Goal: Information Seeking & Learning: Learn about a topic

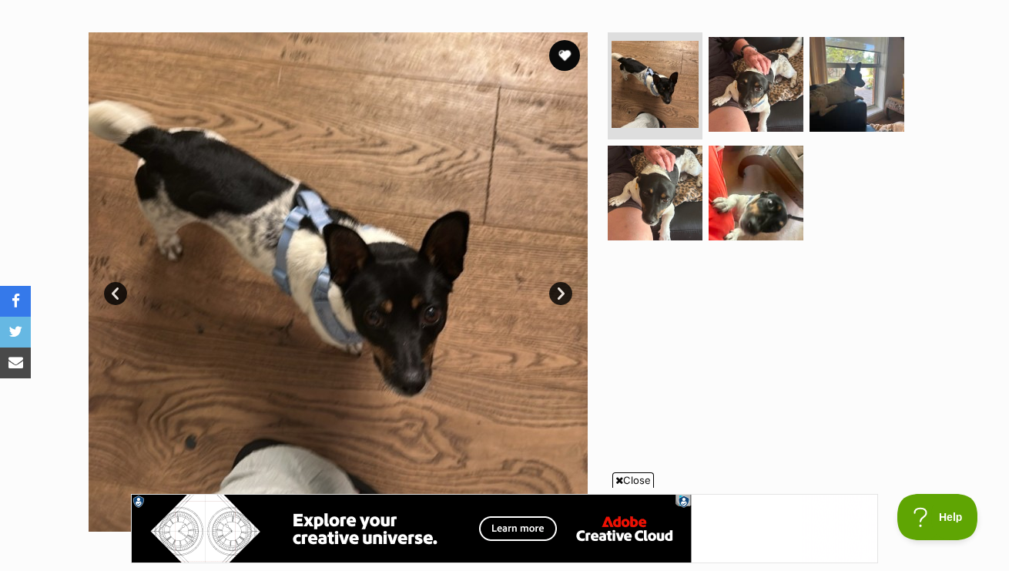
scroll to position [310, 0]
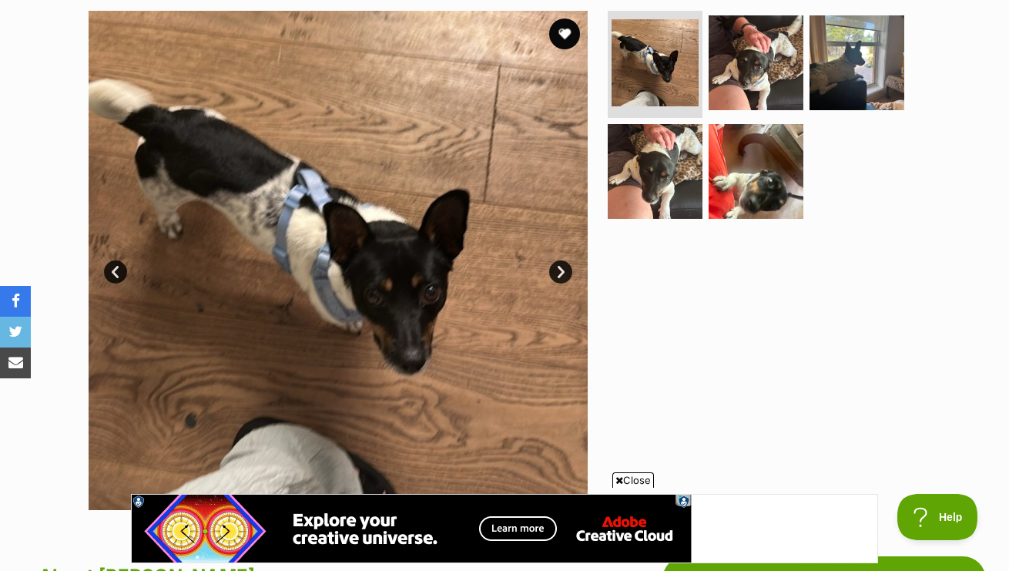
click at [560, 272] on link "Next" at bounding box center [560, 271] width 23 height 23
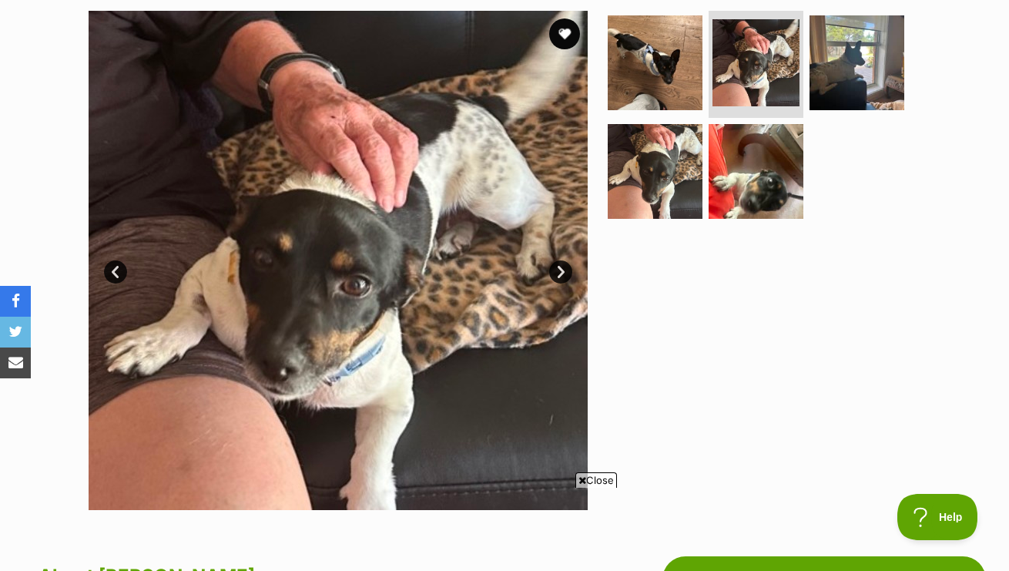
click at [560, 272] on link "Next" at bounding box center [560, 271] width 23 height 23
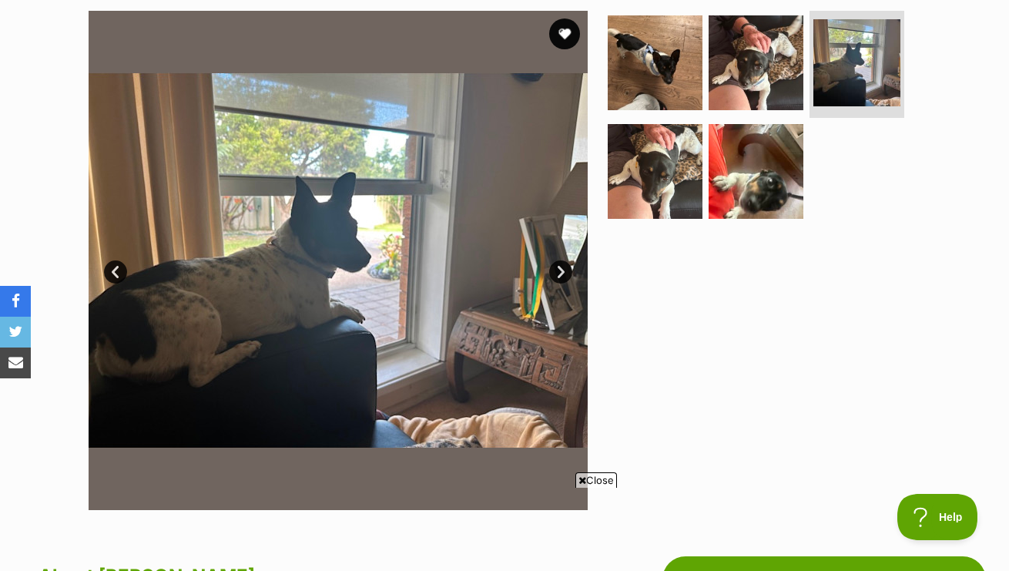
click at [560, 272] on link "Next" at bounding box center [560, 271] width 23 height 23
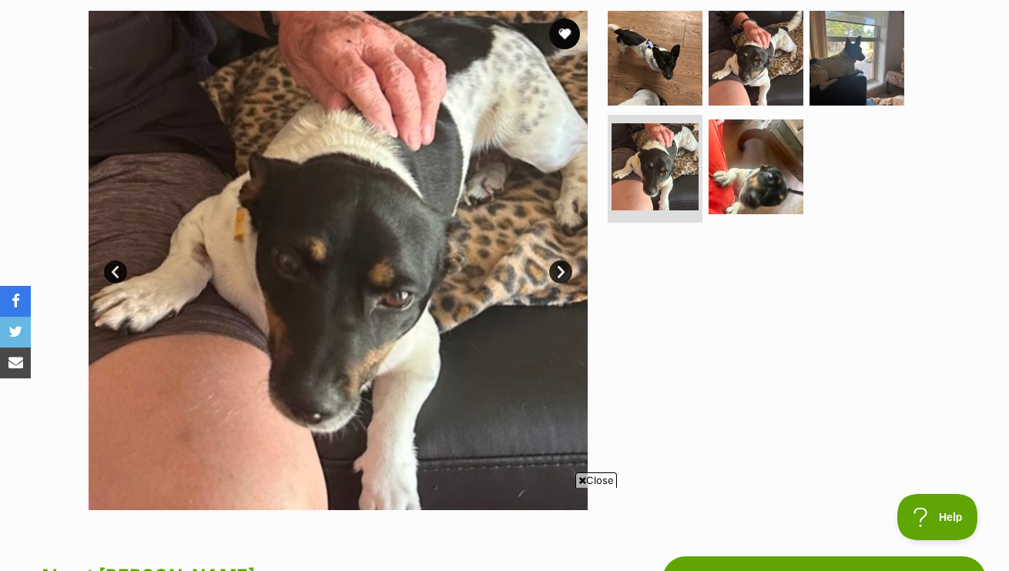
click at [560, 272] on link "Next" at bounding box center [560, 271] width 23 height 23
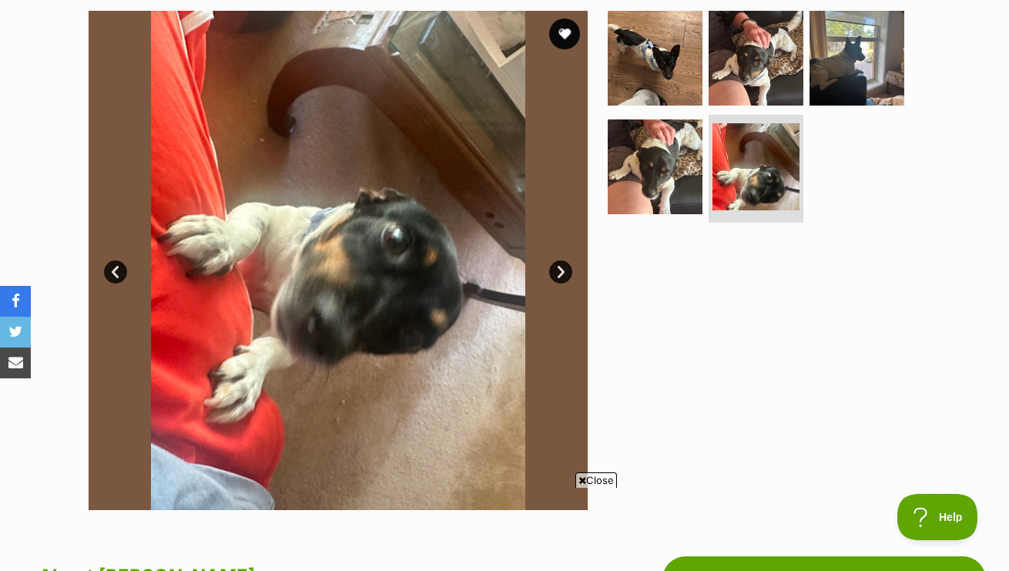
click at [560, 272] on link "Next" at bounding box center [560, 271] width 23 height 23
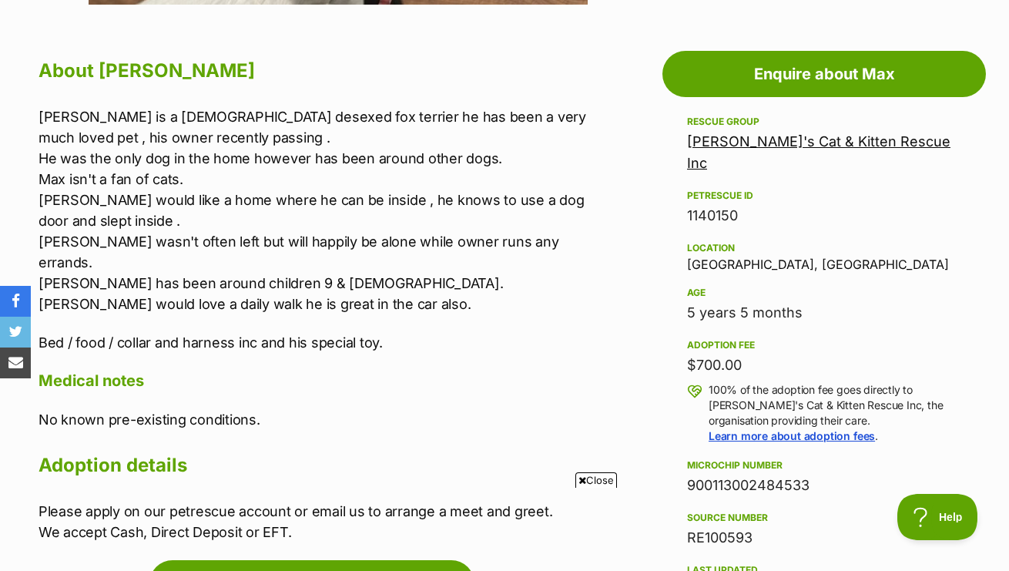
scroll to position [816, 0]
